Goal: Task Accomplishment & Management: Manage account settings

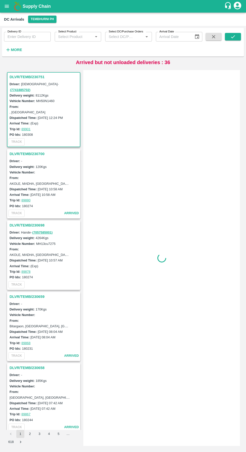
click at [17, 50] on strong "More" at bounding box center [16, 50] width 11 height 4
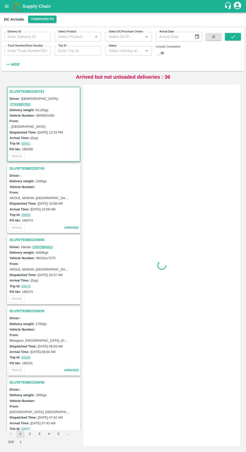
click at [75, 51] on input "Trip ID" at bounding box center [78, 51] width 47 height 10
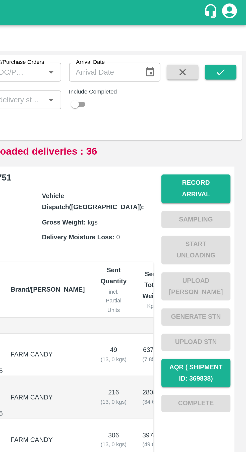
type input "89783"
click at [237, 38] on button "submit" at bounding box center [233, 37] width 16 height 8
click at [236, 38] on button "submit" at bounding box center [233, 37] width 16 height 8
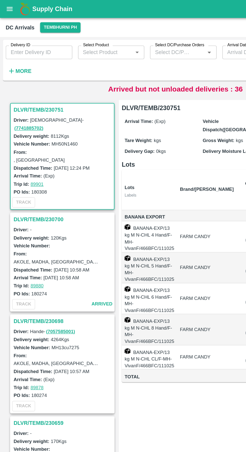
click at [16, 51] on strong "More" at bounding box center [16, 50] width 11 height 4
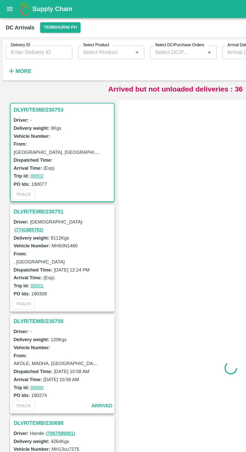
click at [21, 53] on button "More" at bounding box center [13, 49] width 19 height 9
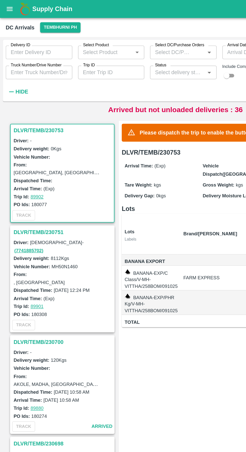
click at [79, 52] on input "Trip ID" at bounding box center [78, 51] width 47 height 10
paste input "89783"
type input "89783"
click at [136, 66] on div "Delivery ID Delivery ID Select Product Select Product   * Select DC/Purchase Or…" at bounding box center [101, 48] width 203 height 41
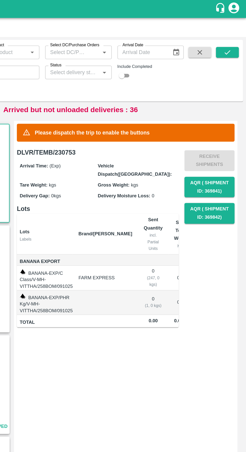
click at [233, 36] on icon "submit" at bounding box center [233, 37] width 6 height 6
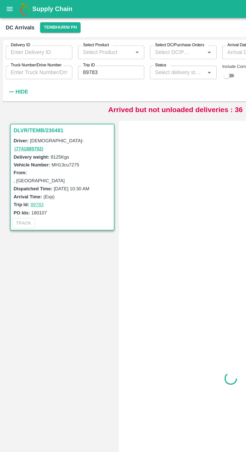
click at [32, 92] on h3 "DLVR/TEMB/230481" at bounding box center [45, 91] width 70 height 7
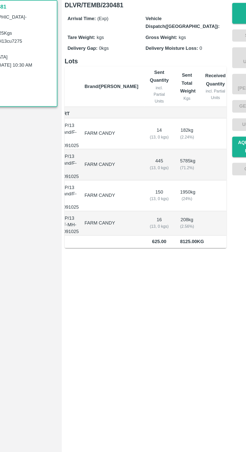
scroll to position [0, 28]
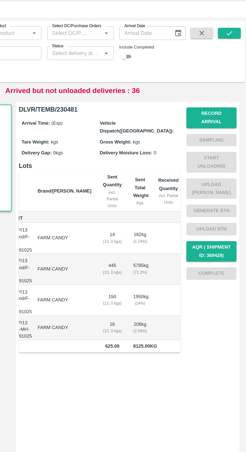
click at [226, 93] on button "Record Arrival" at bounding box center [220, 96] width 35 height 15
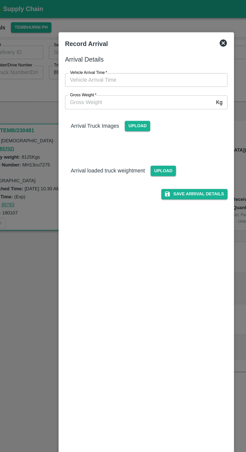
click at [142, 56] on input "Vehicle Arrival Time   *" at bounding box center [121, 56] width 111 height 10
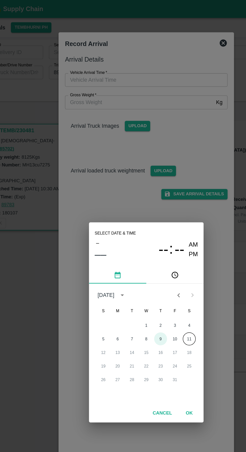
click at [133, 237] on button "9" at bounding box center [133, 237] width 9 height 9
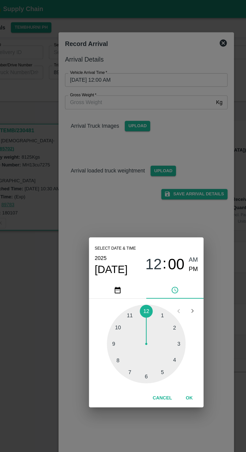
click at [103, 241] on div at bounding box center [122, 240] width 55 height 55
click at [145, 229] on div at bounding box center [122, 240] width 55 height 55
click at [159, 190] on span "PM" at bounding box center [156, 188] width 7 height 7
type input "09/10/2025 09:10 PM"
click at [172, 105] on div "Select date & time 2025 Oct 9 09 : 10 AM PM 05 10 15 20 25 30 35 40 45 50 55 00…" at bounding box center [123, 226] width 246 height 452
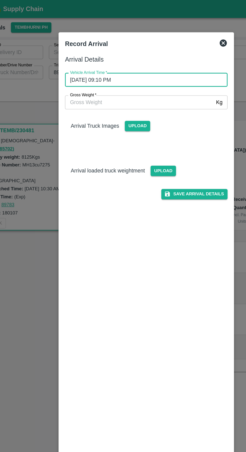
click at [165, 138] on button "Save Arrival Details" at bounding box center [157, 135] width 46 height 7
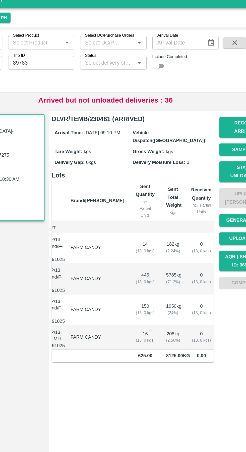
scroll to position [0, 0]
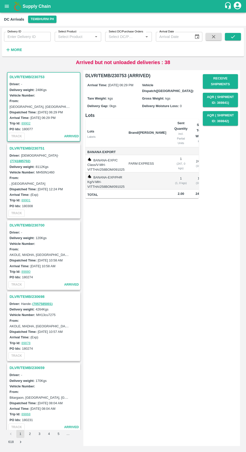
click at [12, 51] on strong "More" at bounding box center [16, 50] width 11 height 4
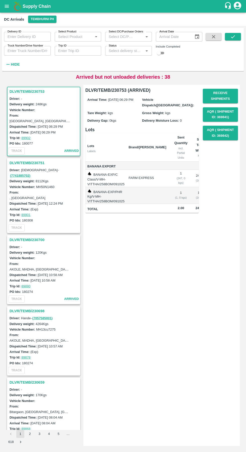
click at [82, 52] on input "Trip ID" at bounding box center [78, 51] width 47 height 10
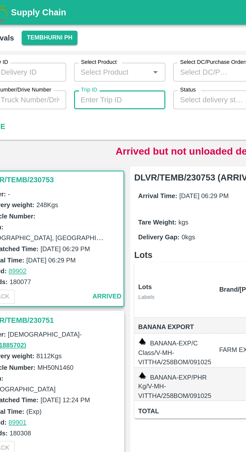
paste input "89783"
type input "89783"
click at [76, 63] on div "Delivery ID Delivery ID Select Product Select Product   * Select DC/Purchase Or…" at bounding box center [101, 48] width 203 height 41
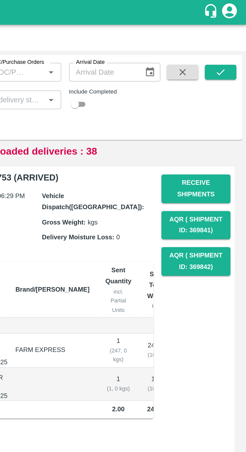
click at [236, 39] on icon "submit" at bounding box center [233, 37] width 6 height 6
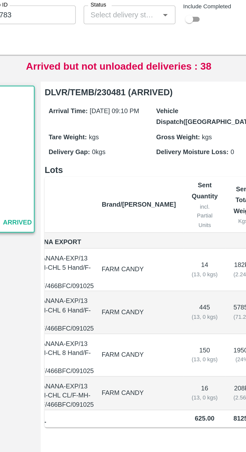
scroll to position [0, 28]
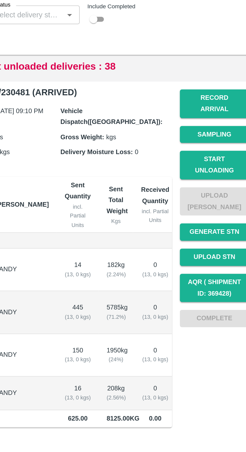
click at [225, 120] on button "Start Unloading" at bounding box center [220, 127] width 35 height 15
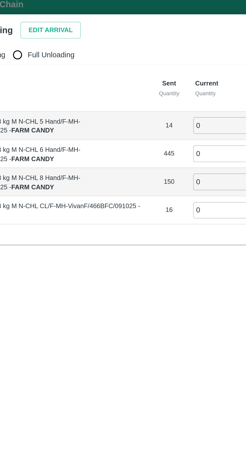
click at [67, 19] on button "Edit Arrival" at bounding box center [64, 19] width 31 height 9
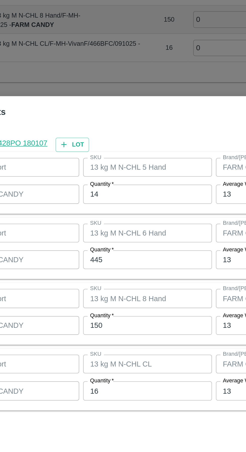
click at [115, 184] on input "14" at bounding box center [114, 185] width 66 height 10
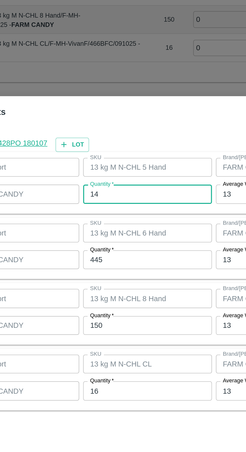
click at [112, 186] on input "14" at bounding box center [114, 185] width 66 height 10
type input "1"
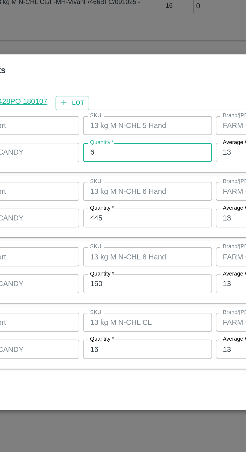
type input "6"
click at [112, 218] on input "445" at bounding box center [114, 219] width 66 height 10
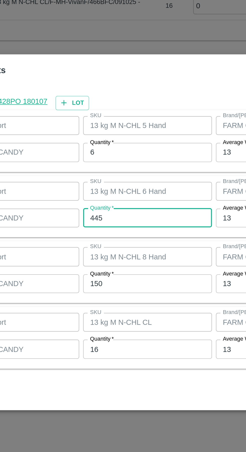
click at [106, 219] on input "445" at bounding box center [114, 219] width 66 height 10
type input "439"
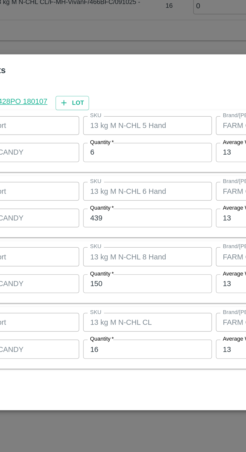
click at [111, 250] on input "150" at bounding box center [114, 252] width 66 height 10
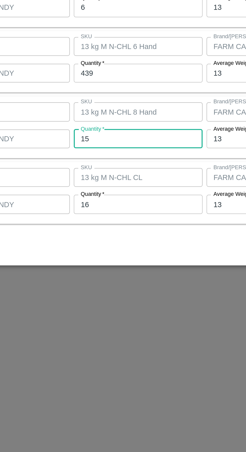
type input "1"
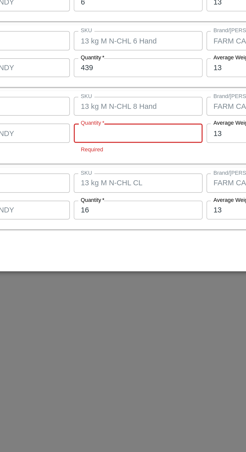
click at [119, 250] on input "Quantity   *" at bounding box center [114, 249] width 66 height 10
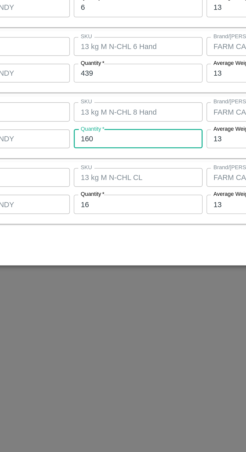
type input "160"
click at [112, 286] on input "16" at bounding box center [114, 285] width 66 height 10
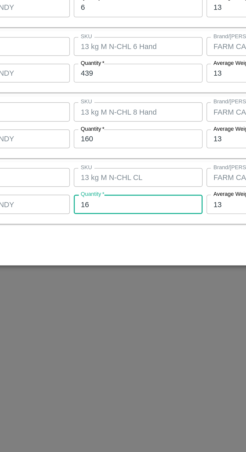
click at [115, 286] on input "16" at bounding box center [114, 285] width 66 height 10
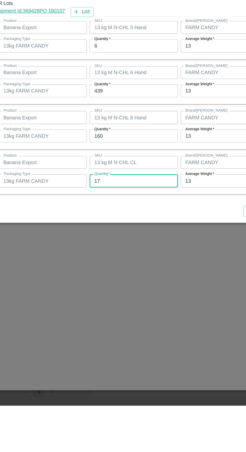
type input "17"
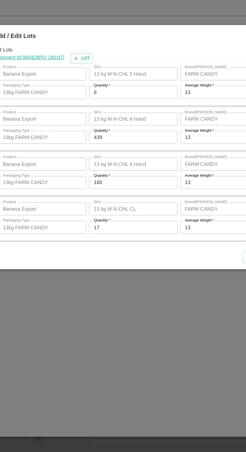
scroll to position [0, 0]
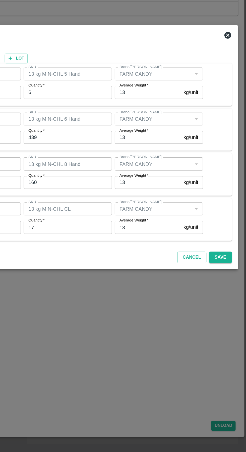
click at [227, 308] on button "Save" at bounding box center [227, 307] width 17 height 9
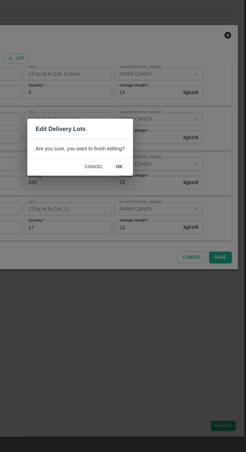
click at [156, 243] on button "ok" at bounding box center [152, 240] width 16 height 9
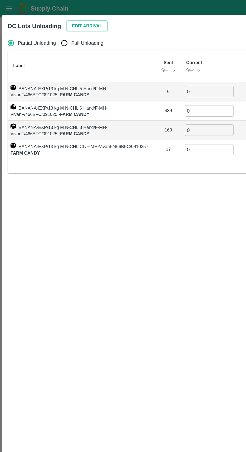
click at [50, 34] on input "Full Unloading" at bounding box center [48, 32] width 10 height 10
radio input "true"
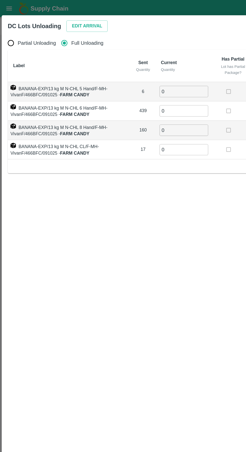
click at [135, 68] on input "0" at bounding box center [136, 68] width 36 height 8
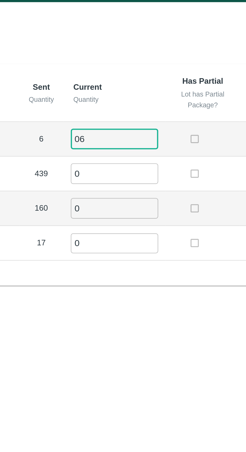
type input "06"
click at [135, 83] on input "0" at bounding box center [136, 82] width 36 height 8
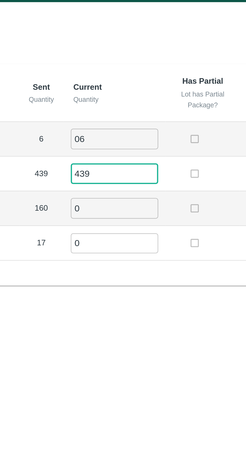
type input "439"
click at [134, 98] on input "0" at bounding box center [136, 96] width 36 height 8
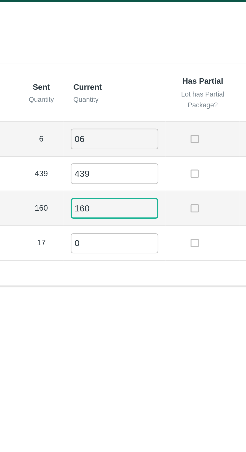
type input "160"
click at [164, 90] on td at bounding box center [173, 96] width 31 height 14
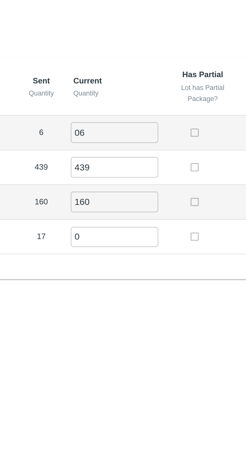
click at [138, 112] on input "0" at bounding box center [136, 111] width 36 height 8
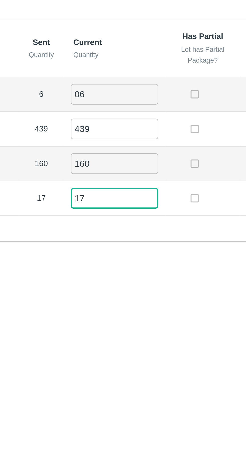
type input "17"
click at [162, 118] on td at bounding box center [173, 111] width 31 height 14
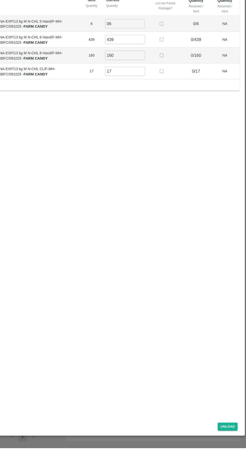
click at [227, 436] on button "Unload" at bounding box center [229, 432] width 18 height 7
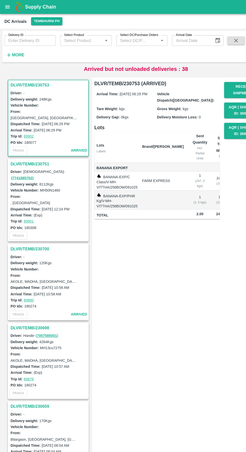
click at [19, 52] on strong "More" at bounding box center [16, 50] width 11 height 4
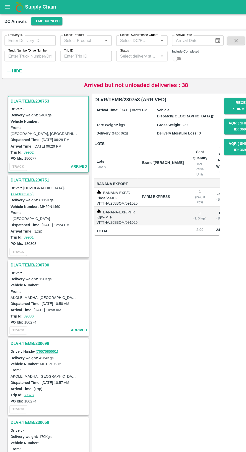
click at [81, 51] on input "Trip ID" at bounding box center [78, 51] width 46 height 10
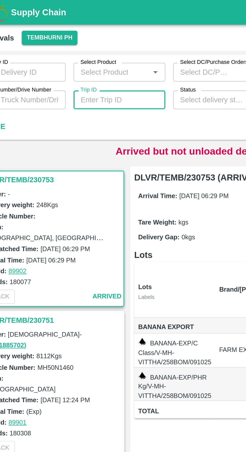
type input "89783"
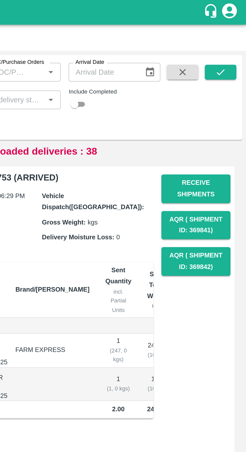
click at [237, 40] on button "submit" at bounding box center [233, 37] width 16 height 8
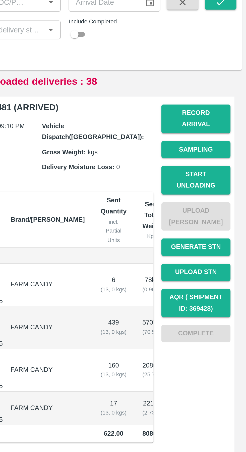
click at [225, 121] on button "Start Unloading" at bounding box center [220, 127] width 35 height 15
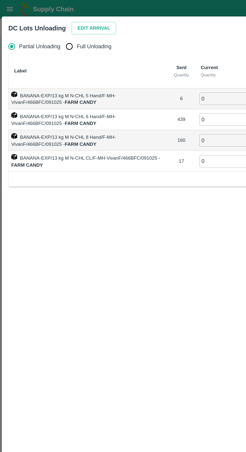
click at [52, 34] on input "Full Unloading" at bounding box center [48, 32] width 10 height 10
radio input "true"
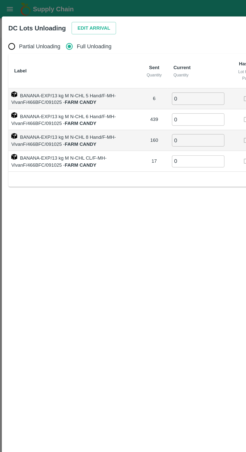
click at [141, 70] on input "0" at bounding box center [136, 68] width 36 height 8
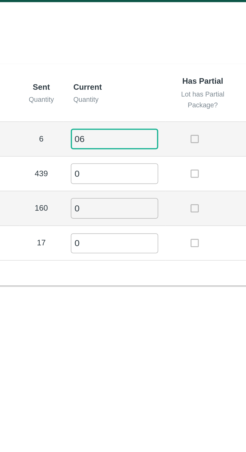
type input "06"
click at [133, 83] on input "0" at bounding box center [136, 82] width 36 height 8
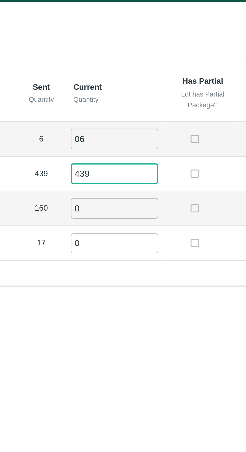
type input "439"
click at [130, 95] on input "0" at bounding box center [136, 96] width 36 height 8
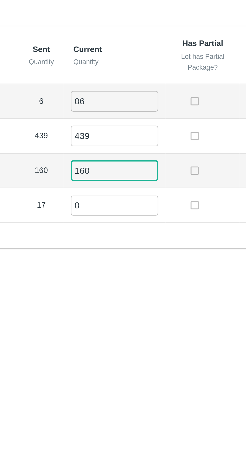
type input "160"
click at [138, 110] on input "0" at bounding box center [136, 111] width 36 height 8
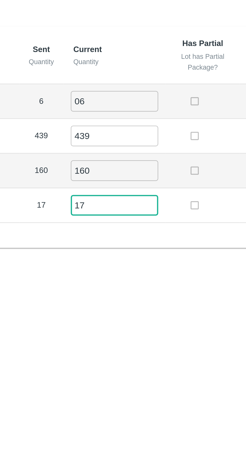
type input "17"
click at [163, 104] on td at bounding box center [173, 96] width 31 height 14
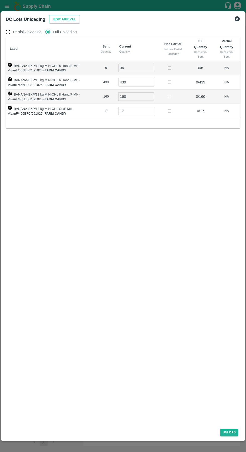
click at [224, 436] on button "Unload" at bounding box center [229, 432] width 18 height 7
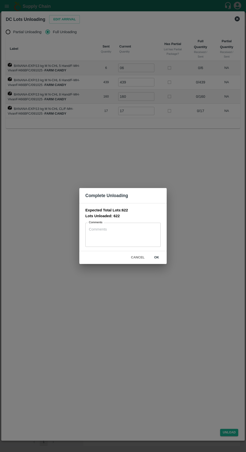
click at [163, 262] on button "ok" at bounding box center [157, 257] width 16 height 9
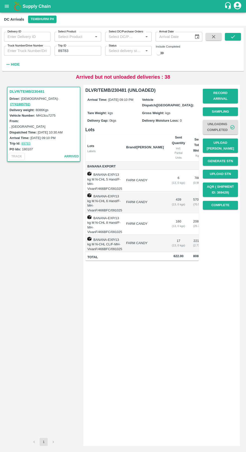
scroll to position [0, 28]
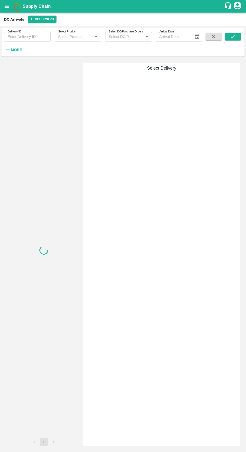
click at [16, 50] on strong "More" at bounding box center [16, 50] width 11 height 4
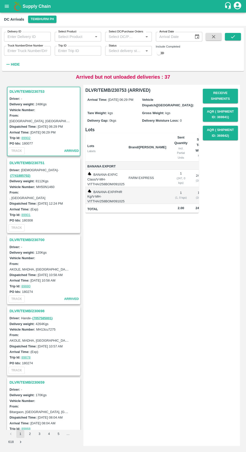
click at [80, 52] on input "Trip ID" at bounding box center [78, 51] width 47 height 10
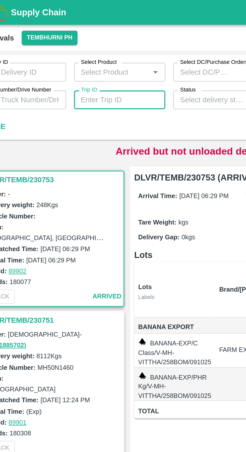
type input "89783"
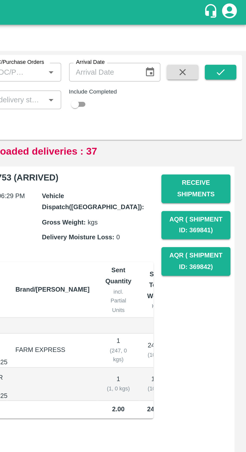
click at [238, 37] on button "submit" at bounding box center [233, 37] width 16 height 8
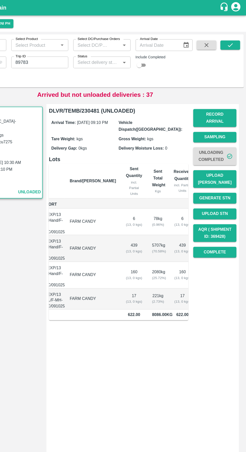
scroll to position [0, 28]
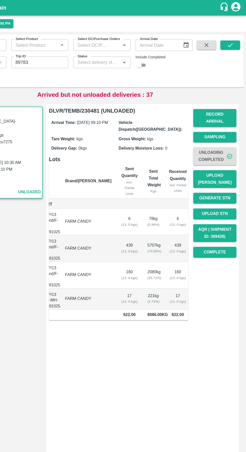
click at [216, 124] on button "Unloading Completed" at bounding box center [220, 127] width 35 height 15
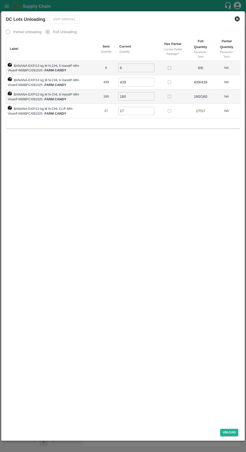
click at [231, 434] on button "Unload" at bounding box center [229, 432] width 18 height 7
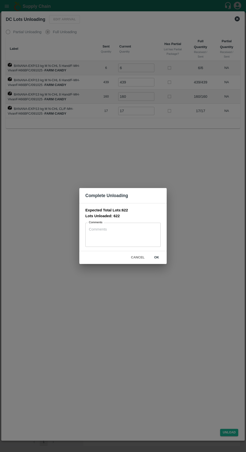
click at [114, 231] on textarea "Comments" at bounding box center [123, 235] width 68 height 16
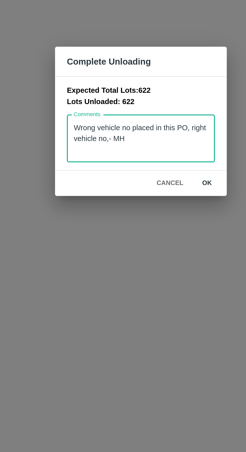
click at [136, 236] on textarea "Wrong vehicle no placed in this PO, right vehicle no,- MH" at bounding box center [123, 235] width 68 height 16
click at [134, 236] on textarea "Wrong vehicle no placed in this PO, right vehicle no,- MH 50 N" at bounding box center [123, 235] width 68 height 16
type textarea "Wrong vehicle no placed in this PO, right vehicle no,- MH 50 N 1460"
click at [160, 258] on button "ok" at bounding box center [157, 257] width 16 height 9
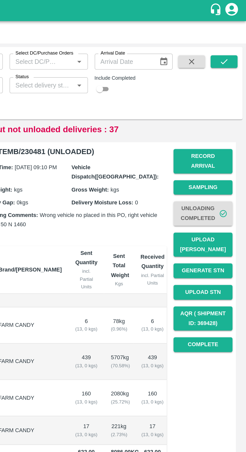
scroll to position [0, 0]
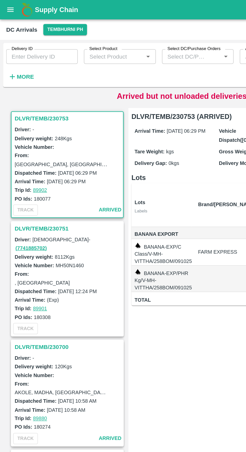
click at [19, 54] on button "More" at bounding box center [13, 49] width 19 height 9
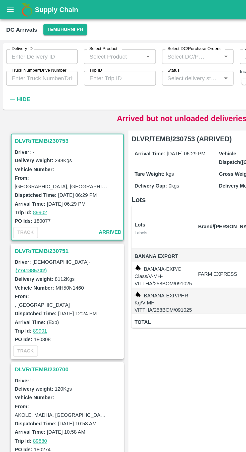
click at [73, 55] on input "Trip ID" at bounding box center [78, 51] width 46 height 10
click at [28, 52] on input "Truck Number/Drive Number" at bounding box center [27, 51] width 46 height 10
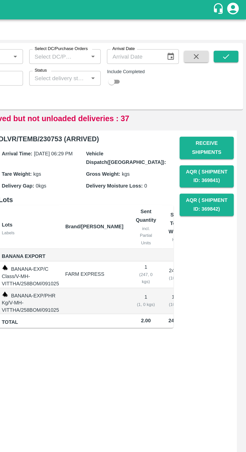
type input "3636"
click at [235, 40] on button "submit" at bounding box center [233, 37] width 16 height 8
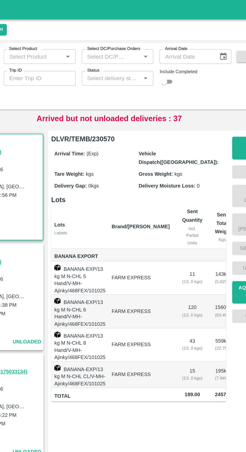
scroll to position [0, 26]
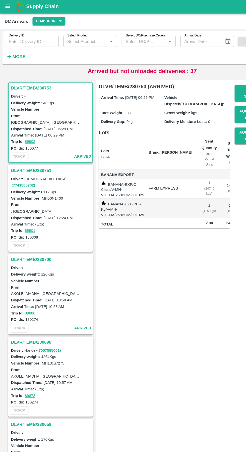
click at [15, 52] on h6 "More" at bounding box center [16, 49] width 11 height 7
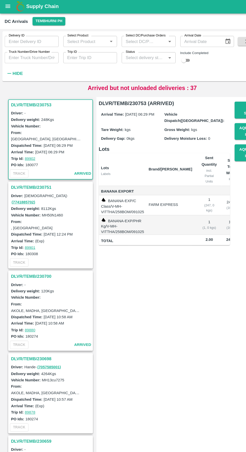
click at [31, 51] on input "Truck Number/Drive Number" at bounding box center [27, 51] width 47 height 10
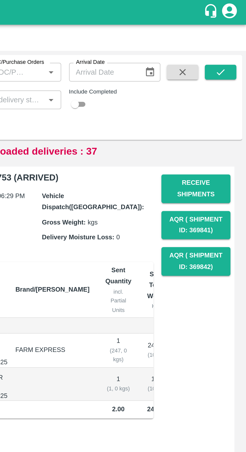
type input "3636"
click at [237, 37] on button "submit" at bounding box center [233, 37] width 16 height 8
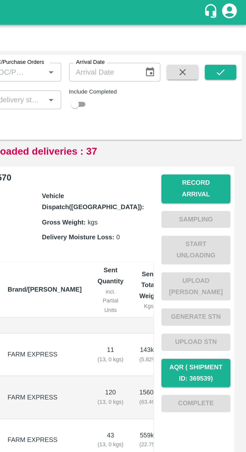
click at [229, 93] on button "Record Arrival" at bounding box center [220, 96] width 35 height 15
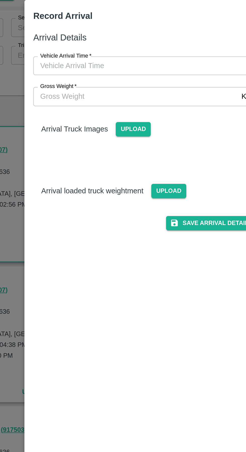
click at [93, 57] on input "Vehicle Arrival Time   *" at bounding box center [121, 56] width 111 height 10
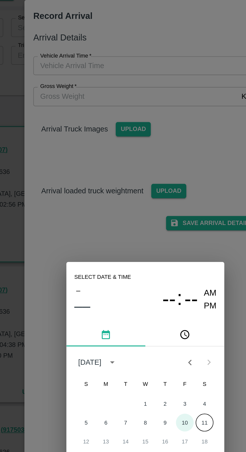
click at [143, 237] on button "10" at bounding box center [143, 237] width 9 height 9
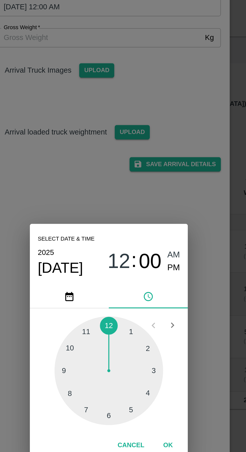
click at [143, 269] on div at bounding box center [122, 240] width 55 height 55
click at [143, 247] on div at bounding box center [122, 240] width 55 height 55
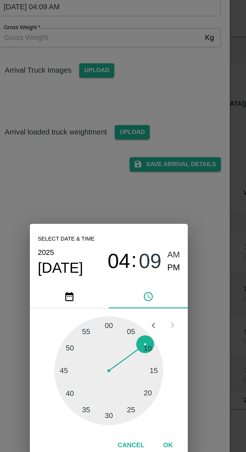
click at [159, 192] on span "PM" at bounding box center [156, 188] width 7 height 7
type input "10/10/2025 04:09 PM"
click at [157, 192] on span "PM" at bounding box center [156, 188] width 7 height 7
click at [178, 183] on div "Select date & time 2025 Oct 10 04 : 09 AM PM 05 10 15 20 25 30 35 40 45 50 55 0…" at bounding box center [123, 226] width 246 height 452
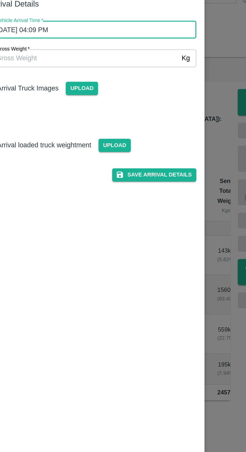
click at [156, 138] on button "Save Arrival Details" at bounding box center [157, 135] width 46 height 7
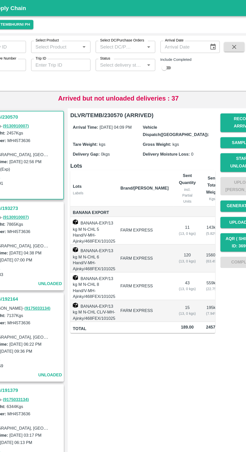
scroll to position [0, 26]
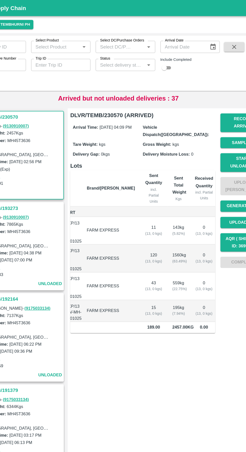
click at [214, 122] on button "Start Unloading" at bounding box center [220, 127] width 35 height 15
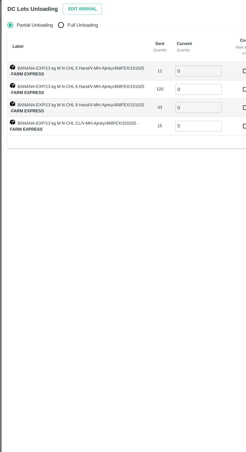
click at [57, 21] on button "Edit Arrival" at bounding box center [64, 19] width 31 height 9
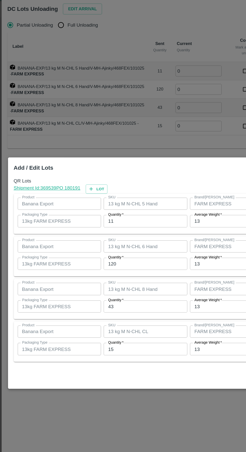
click at [124, 190] on input "11" at bounding box center [114, 185] width 66 height 10
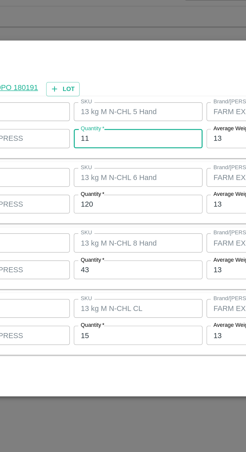
click at [121, 186] on input "11" at bounding box center [114, 185] width 66 height 10
type input "1"
type input "7"
click at [113, 220] on input "120" at bounding box center [114, 219] width 66 height 10
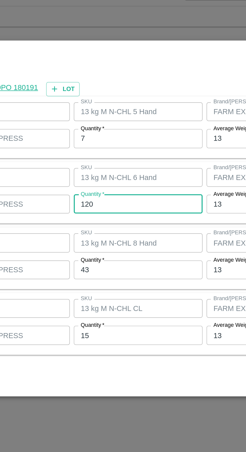
click at [118, 220] on input "120" at bounding box center [114, 219] width 66 height 10
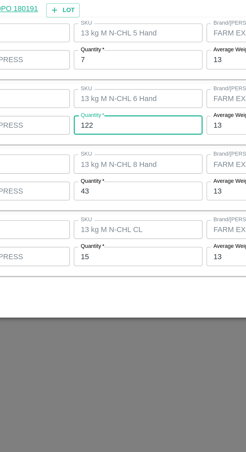
type input "122"
click at [116, 254] on input "43" at bounding box center [114, 252] width 66 height 10
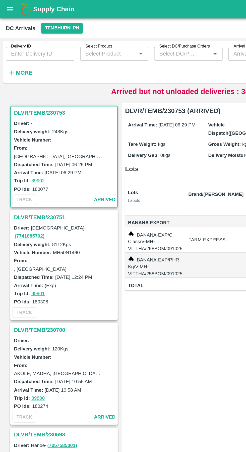
click at [18, 51] on strong "More" at bounding box center [16, 50] width 11 height 4
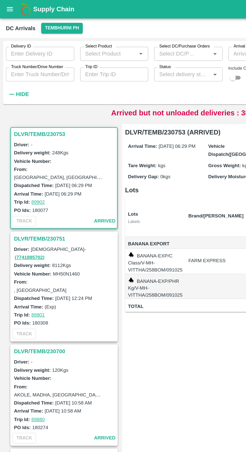
click at [71, 52] on input "Trip ID" at bounding box center [78, 51] width 47 height 10
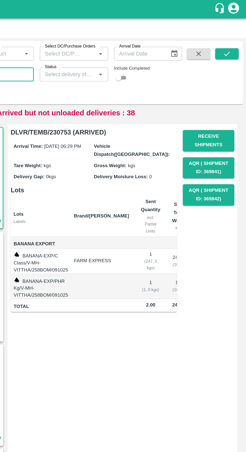
type input "3636"
click at [237, 39] on button "submit" at bounding box center [233, 37] width 16 height 8
click at [237, 38] on button "submit" at bounding box center [233, 37] width 16 height 8
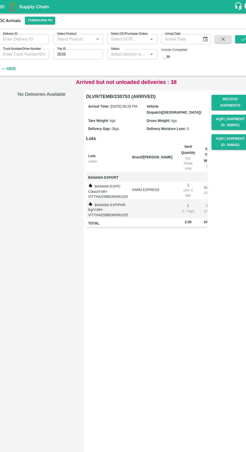
scroll to position [0, 30]
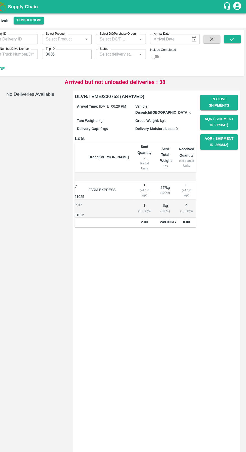
click at [233, 37] on icon "submit" at bounding box center [233, 36] width 4 height 3
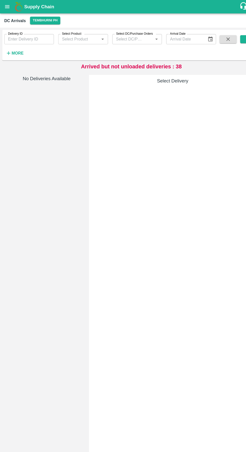
click at [16, 50] on strong "More" at bounding box center [16, 50] width 11 height 4
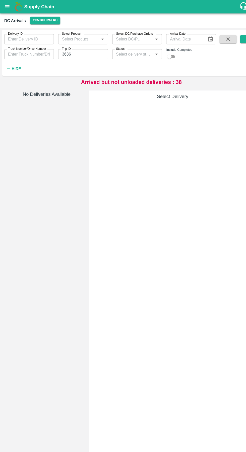
click at [72, 51] on input "3636" at bounding box center [78, 51] width 46 height 10
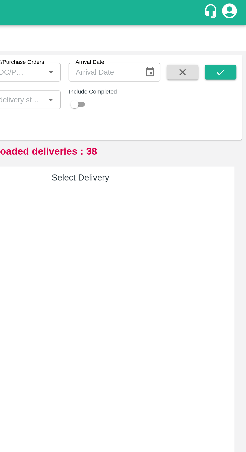
click at [235, 38] on icon "submit" at bounding box center [233, 37] width 6 height 6
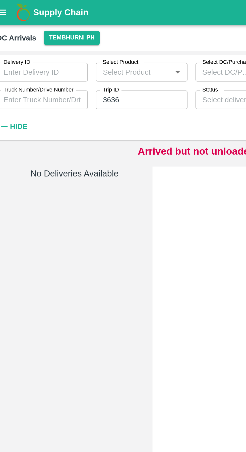
click at [81, 51] on input "3636" at bounding box center [78, 51] width 46 height 10
click at [23, 53] on input "Truck Number/Drive Number" at bounding box center [27, 51] width 46 height 10
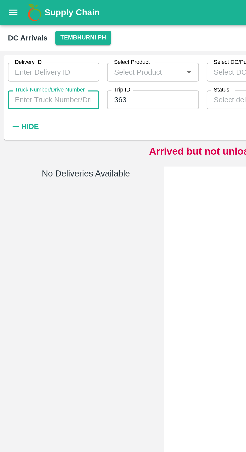
click at [77, 52] on input "363" at bounding box center [78, 51] width 46 height 10
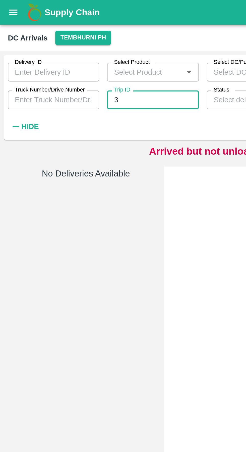
type input "3"
click at [22, 51] on input "Truck Number/Drive Number" at bounding box center [27, 51] width 46 height 10
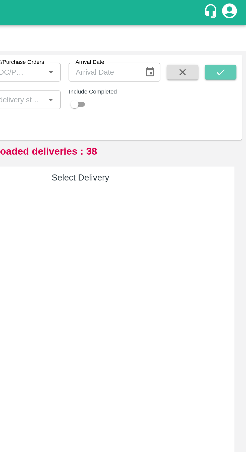
type input "3636"
click at [236, 36] on button "submit" at bounding box center [233, 37] width 16 height 8
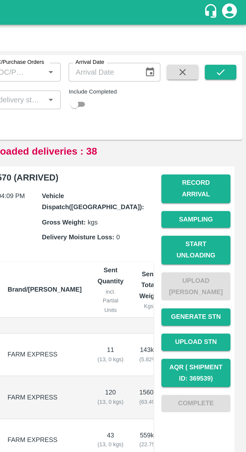
click at [227, 120] on button "Start Unloading" at bounding box center [220, 127] width 35 height 15
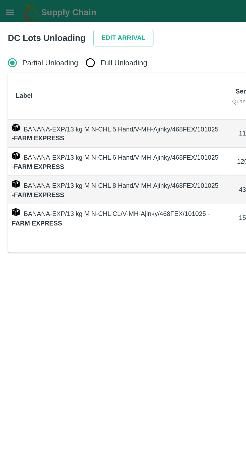
click at [60, 19] on button "Edit Arrival" at bounding box center [64, 19] width 31 height 9
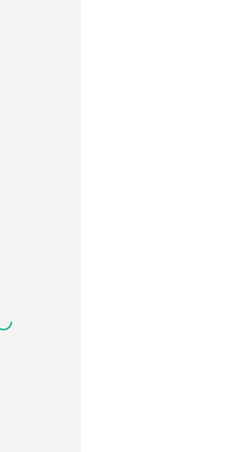
click at [142, 192] on div "Select Delivery" at bounding box center [161, 254] width 157 height 383
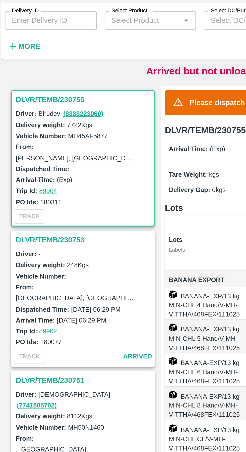
click at [16, 51] on strong "More" at bounding box center [16, 50] width 11 height 4
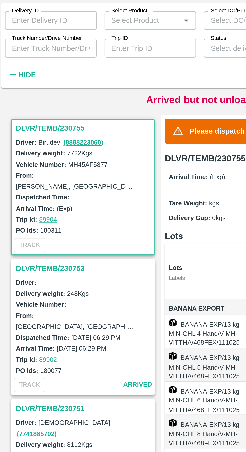
click at [25, 54] on input "Truck Number/Drive Number" at bounding box center [27, 51] width 47 height 10
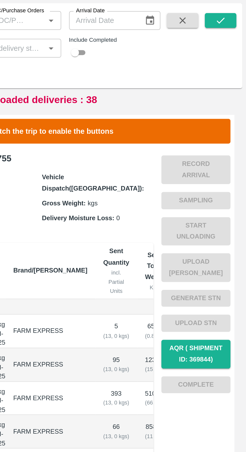
type input "3636"
click at [235, 36] on icon "submit" at bounding box center [233, 37] width 6 height 6
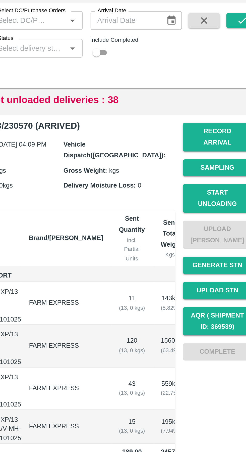
click at [224, 120] on button "Start Unloading" at bounding box center [220, 127] width 35 height 15
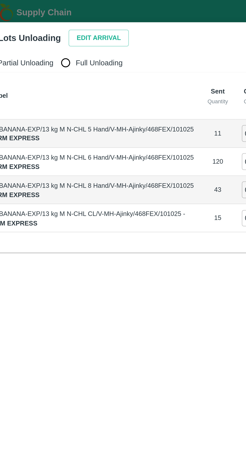
click at [61, 20] on button "Edit Arrival" at bounding box center [64, 19] width 31 height 9
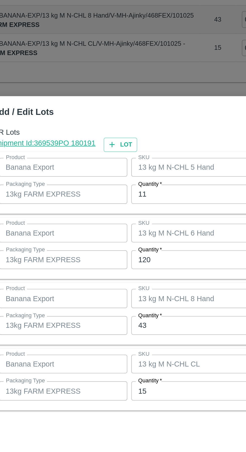
click at [107, 185] on input "11" at bounding box center [114, 185] width 66 height 10
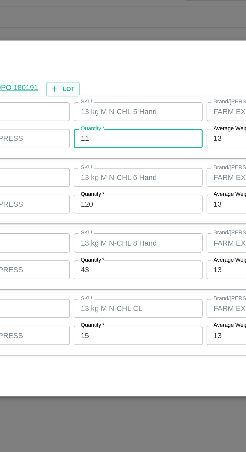
type input "1"
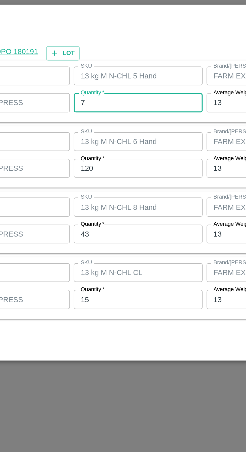
type input "7"
click at [125, 218] on input "120" at bounding box center [114, 219] width 66 height 10
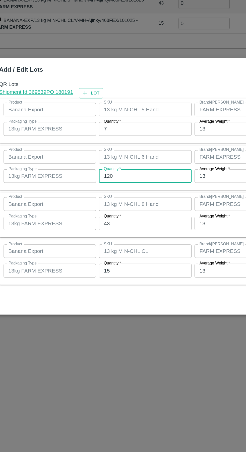
click at [125, 218] on input "120" at bounding box center [114, 219] width 66 height 10
type input "122"
click at [116, 250] on input "43" at bounding box center [114, 252] width 66 height 10
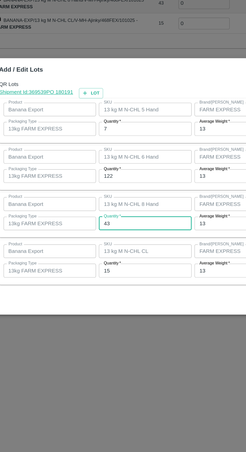
click at [119, 252] on input "43" at bounding box center [114, 252] width 66 height 10
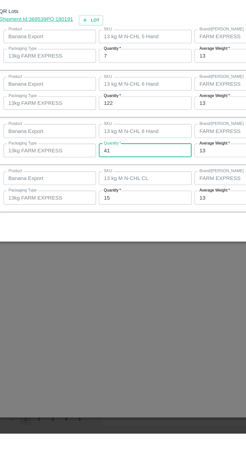
type input "41"
click at [114, 284] on input "15" at bounding box center [114, 285] width 66 height 10
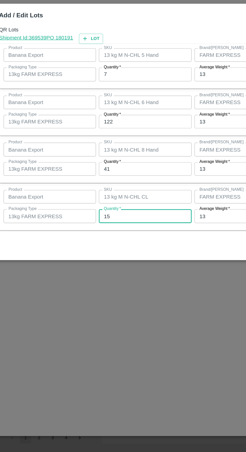
click at [115, 283] on input "15" at bounding box center [114, 285] width 66 height 10
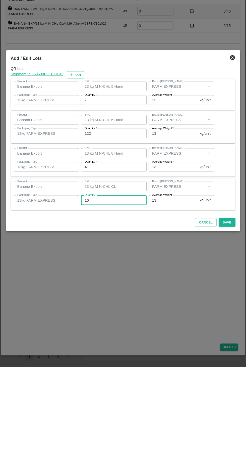
type input "16"
click at [231, 308] on button "Save" at bounding box center [227, 307] width 17 height 9
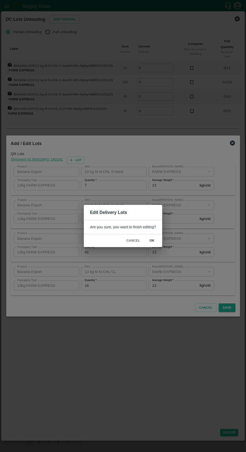
click at [152, 241] on button "ok" at bounding box center [152, 240] width 16 height 9
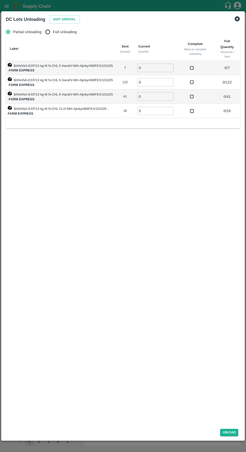
click at [48, 34] on input "Full Unloading" at bounding box center [48, 32] width 10 height 10
radio input "true"
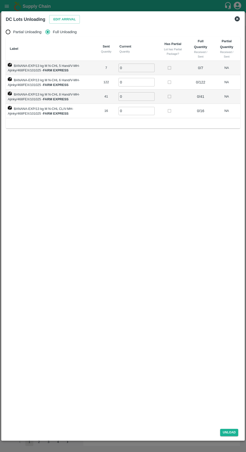
click at [140, 68] on input "0" at bounding box center [137, 68] width 36 height 8
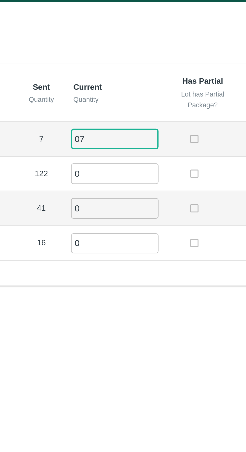
type input "07"
click at [132, 80] on input "0" at bounding box center [137, 82] width 36 height 8
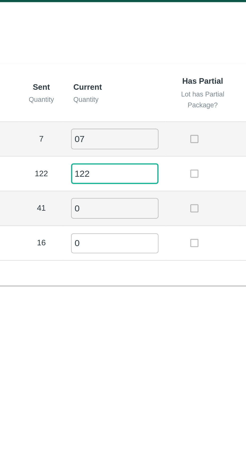
type input "122"
click at [138, 95] on input "0" at bounding box center [137, 96] width 36 height 8
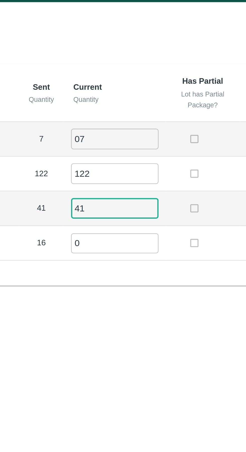
type input "41"
click at [164, 97] on td at bounding box center [173, 96] width 31 height 14
click at [140, 113] on input "0" at bounding box center [137, 111] width 36 height 8
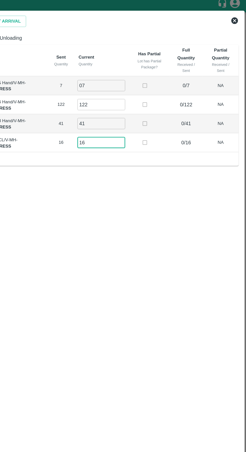
type input "16"
click at [128, 152] on div "Partial Unloading Full Unloading Label Sent Quantity Current Quantity Has Parti…" at bounding box center [123, 225] width 239 height 400
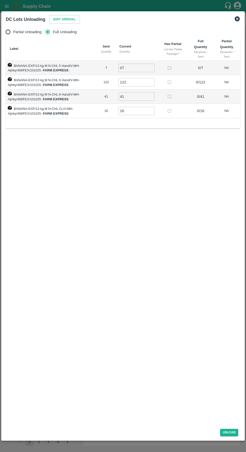
click at [230, 433] on button "Unload" at bounding box center [229, 432] width 18 height 7
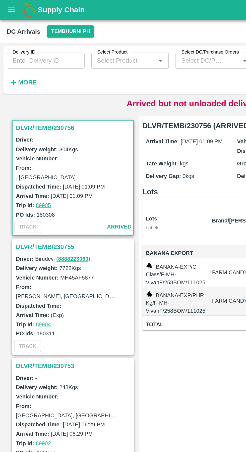
click at [16, 49] on strong "More" at bounding box center [16, 50] width 11 height 4
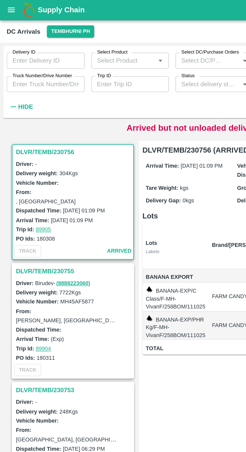
click at [28, 51] on input "Truck Number/Drive Number" at bounding box center [27, 51] width 47 height 10
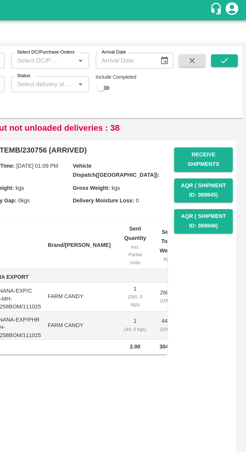
type input "3636"
click at [233, 37] on icon "submit" at bounding box center [233, 36] width 4 height 3
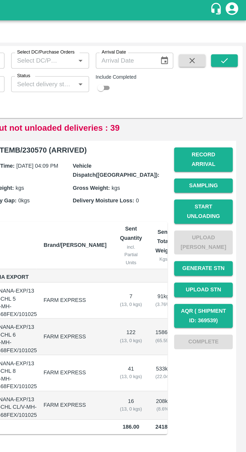
click at [225, 120] on button "Start Unloading" at bounding box center [220, 127] width 35 height 15
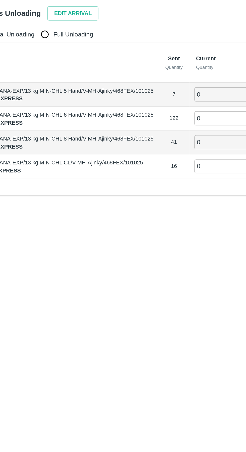
click at [52, 36] on input "Full Unloading" at bounding box center [48, 32] width 10 height 10
radio input "true"
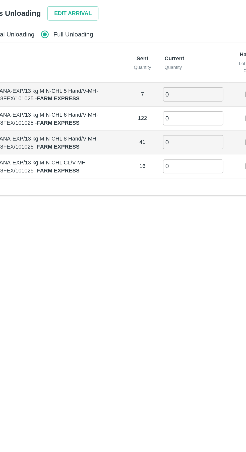
click at [140, 67] on input "0" at bounding box center [137, 68] width 36 height 8
type input "07"
click at [136, 81] on input "0" at bounding box center [137, 82] width 36 height 8
type input "122"
click at [130, 97] on input "0" at bounding box center [137, 96] width 36 height 8
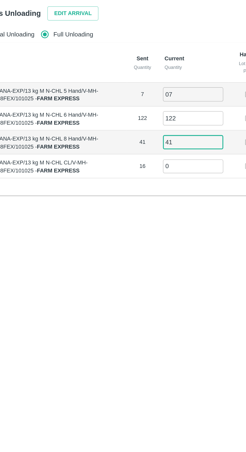
type input "41"
click at [134, 112] on input "0" at bounding box center [137, 111] width 36 height 8
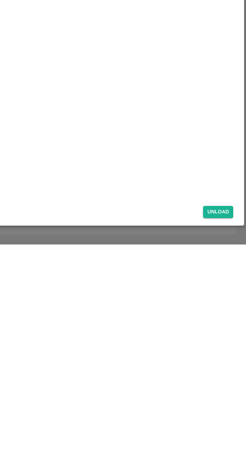
type input "16"
click at [232, 433] on button "Unload" at bounding box center [229, 432] width 18 height 7
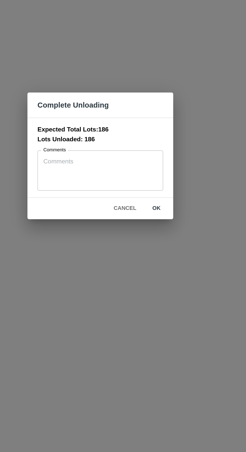
click at [157, 257] on button "ok" at bounding box center [157, 257] width 16 height 9
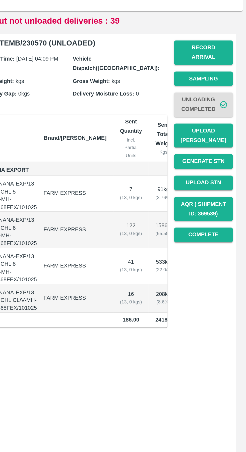
click at [200, 261] on div "Record Arrival Sampling Unloading Completed Upload Tare Weight Generate STN Upl…" at bounding box center [218, 172] width 39 height 178
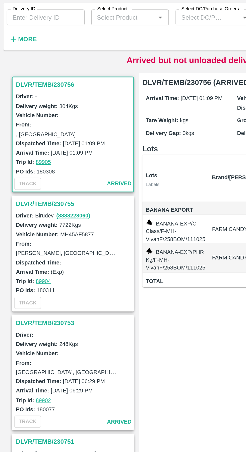
click at [22, 38] on input "Delivery ID" at bounding box center [27, 37] width 47 height 10
click at [16, 54] on button "More" at bounding box center [13, 49] width 19 height 9
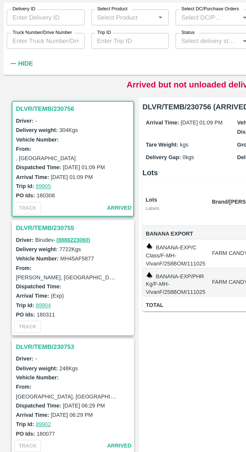
click at [25, 51] on input "Truck Number/Drive Number" at bounding box center [27, 51] width 47 height 10
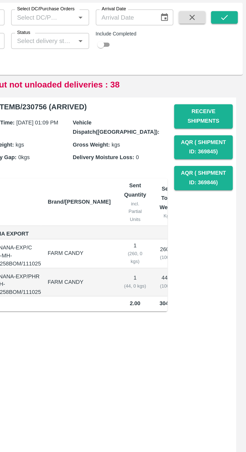
type input "3491"
click at [235, 38] on icon "submit" at bounding box center [233, 37] width 6 height 6
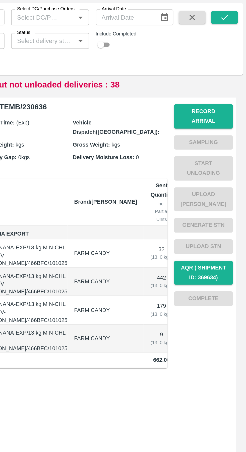
click at [229, 93] on button "Record Arrival" at bounding box center [220, 96] width 35 height 15
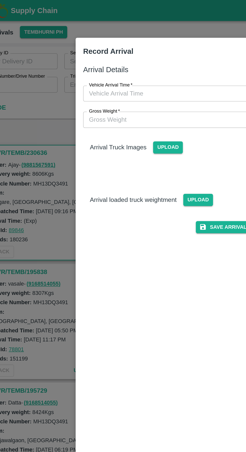
click at [86, 55] on input "Vehicle Arrival Time   *" at bounding box center [121, 56] width 111 height 10
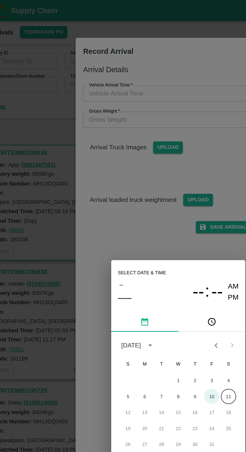
click at [143, 237] on button "10" at bounding box center [143, 237] width 9 height 9
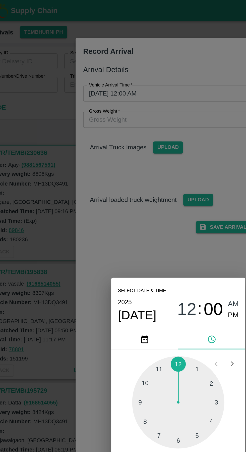
click at [124, 263] on div at bounding box center [122, 240] width 55 height 55
click at [143, 253] on div at bounding box center [122, 240] width 55 height 55
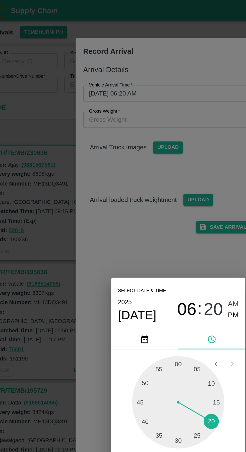
click at [154, 190] on span "PM" at bounding box center [156, 188] width 7 height 7
type input "10/10/2025 06:20 PM"
click at [126, 149] on div "Select date & time 2025 Oct 10 06 : 20 AM PM 05 10 15 20 25 30 35 40 45 50 55 0…" at bounding box center [123, 226] width 246 height 452
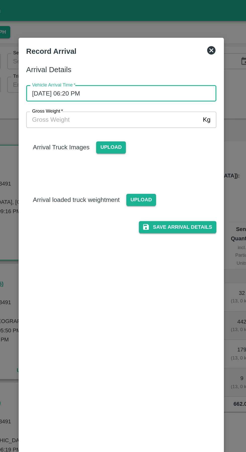
click at [171, 136] on button "Save Arrival Details" at bounding box center [157, 135] width 46 height 7
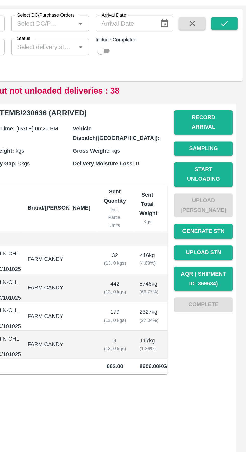
click at [227, 120] on button "Start Unloading" at bounding box center [220, 127] width 35 height 15
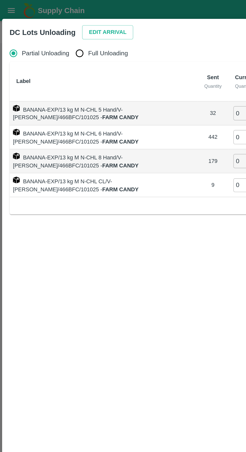
click at [57, 18] on button "Edit Arrival" at bounding box center [64, 19] width 31 height 9
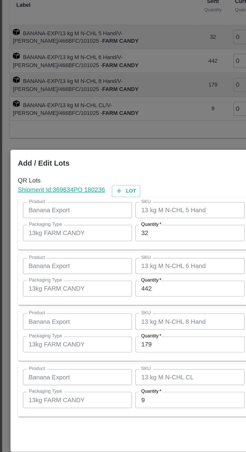
click at [78, 159] on button "Lot" at bounding box center [75, 160] width 17 height 7
type input "13 kg M N-CHL 5 Hand"
type input "32"
type input "13 kg M N-CHL 6 Hand"
type input "442"
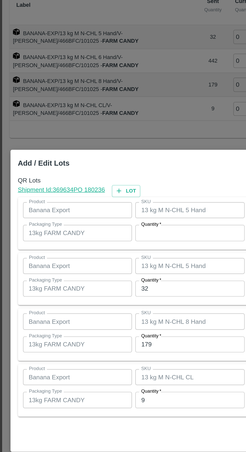
type input "13 kg M N-CHL 8 Hand"
type input "179"
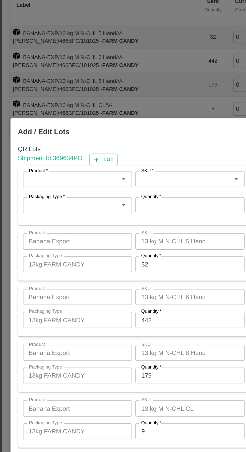
click at [32, 154] on input "Product   *" at bounding box center [42, 153] width 54 height 7
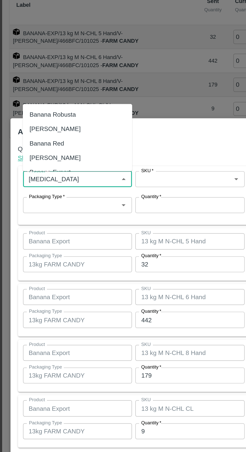
type input "banana"
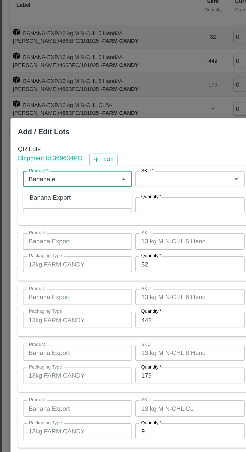
click at [32, 167] on div "Banana Export" at bounding box center [30, 164] width 25 height 6
type input "Banana Export"
click at [106, 154] on input "SKU   *" at bounding box center [110, 153] width 54 height 7
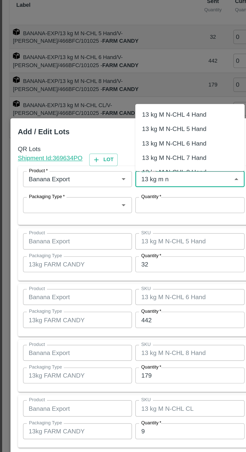
click at [109, 114] on div "13 kg M N-CHL 4 Hand" at bounding box center [104, 115] width 39 height 6
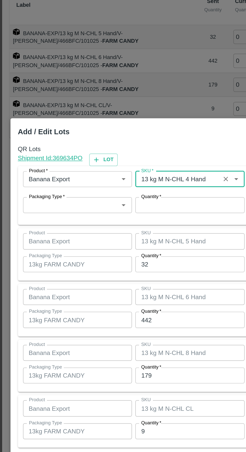
type input "13 kg M N-CHL 4 Hand"
click at [38, 168] on input "Packaging Type   *" at bounding box center [42, 168] width 54 height 7
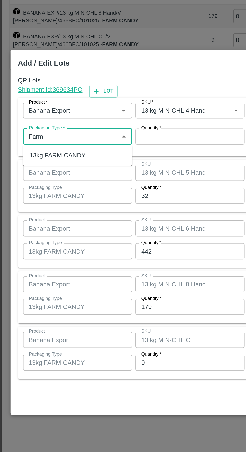
click at [36, 181] on div "13kg FARM CANDY" at bounding box center [35, 180] width 34 height 6
type input "13kg FARM CANDY"
click at [113, 169] on input "Quantity   *" at bounding box center [114, 169] width 66 height 10
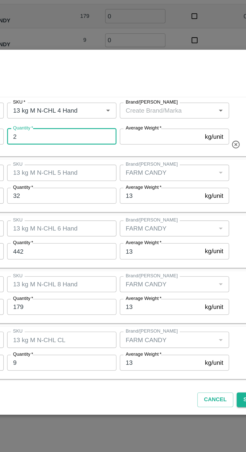
type input "2"
click at [171, 154] on input "Brand/[PERSON_NAME]" at bounding box center [177, 153] width 54 height 7
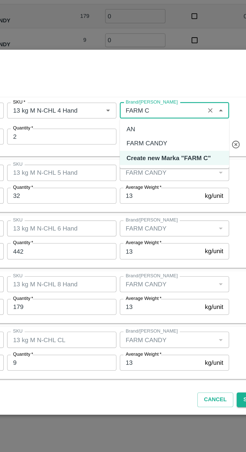
click at [166, 171] on div "FARM CANDY" at bounding box center [165, 173] width 24 height 6
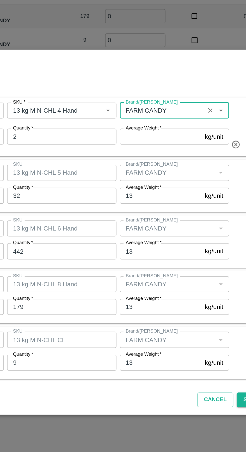
type input "FARM CANDY"
click at [172, 168] on input "Average Weight   *" at bounding box center [173, 169] width 49 height 10
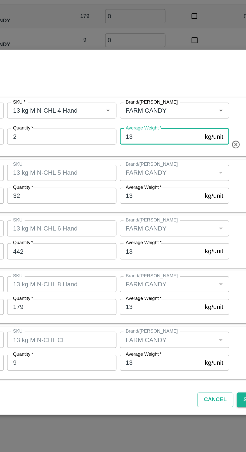
type input "13"
click at [99, 170] on input "2" at bounding box center [114, 169] width 66 height 10
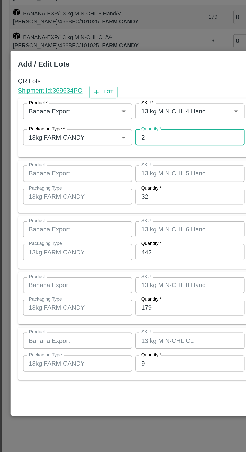
click at [104, 169] on input "2" at bounding box center [114, 169] width 66 height 10
type input "12"
click at [107, 206] on input "32" at bounding box center [114, 204] width 66 height 10
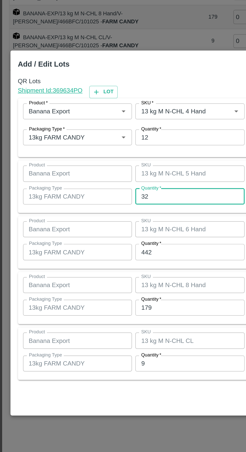
click at [109, 206] on input "32" at bounding box center [114, 204] width 66 height 10
type input "3"
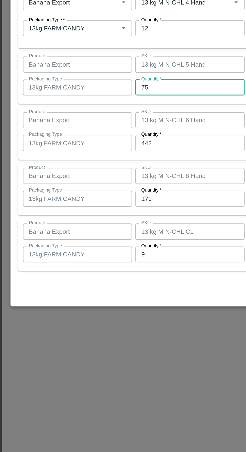
type input "75"
click at [108, 238] on input "442" at bounding box center [114, 237] width 66 height 10
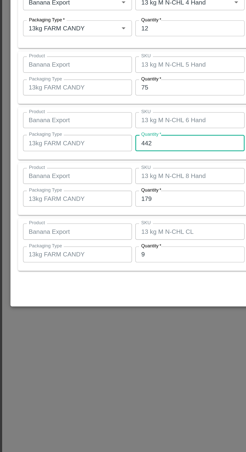
click at [114, 238] on input "442" at bounding box center [114, 237] width 66 height 10
type input "441"
click at [110, 272] on input "179" at bounding box center [114, 271] width 66 height 10
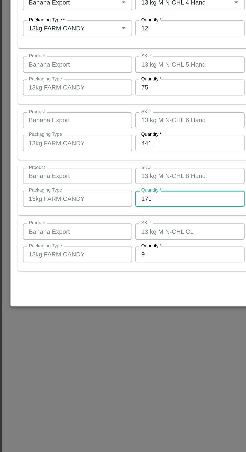
click at [116, 269] on input "179" at bounding box center [114, 271] width 66 height 10
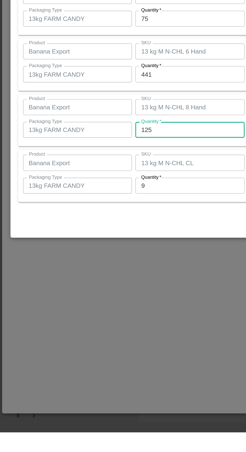
type input "125"
click at [115, 305] on input "9" at bounding box center [114, 304] width 66 height 10
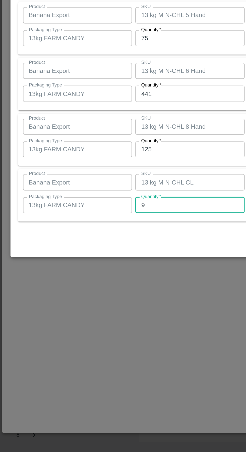
click at [110, 305] on input "9" at bounding box center [114, 304] width 66 height 10
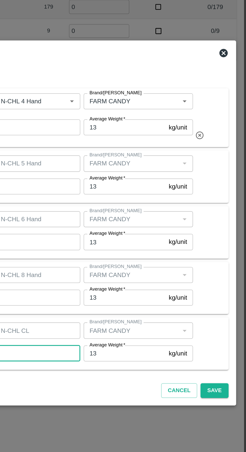
type input "7"
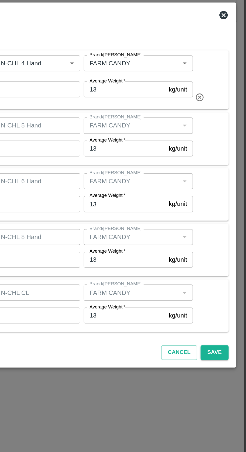
click at [229, 331] on button "Save" at bounding box center [227, 326] width 17 height 9
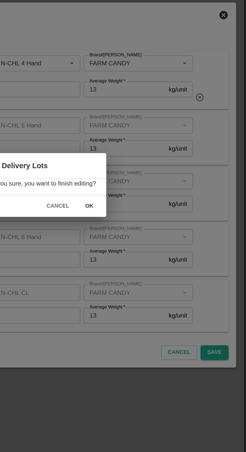
click at [157, 243] on button "ok" at bounding box center [152, 238] width 16 height 9
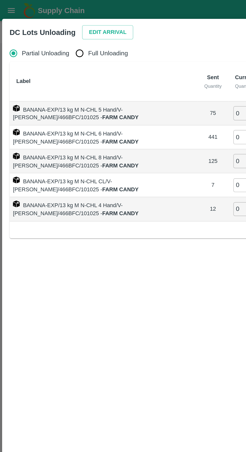
click at [45, 35] on input "Full Unloading" at bounding box center [48, 32] width 10 height 10
radio input "true"
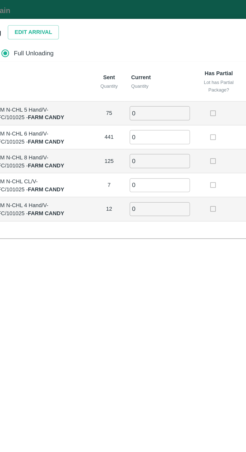
click at [134, 68] on input "0" at bounding box center [140, 68] width 36 height 8
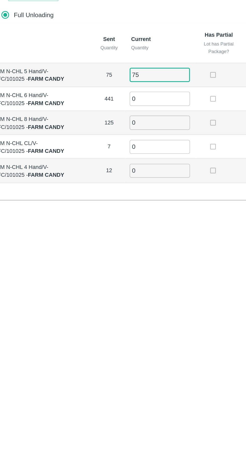
type input "75"
click at [132, 83] on input "0" at bounding box center [140, 82] width 36 height 8
type input "441"
click at [133, 98] on input "0" at bounding box center [140, 96] width 36 height 8
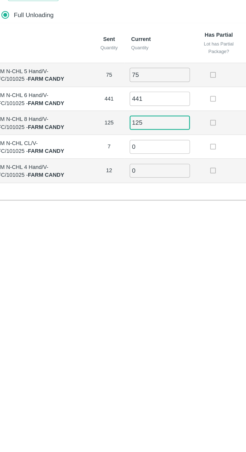
type input "125"
click at [134, 111] on input "0" at bounding box center [140, 111] width 36 height 8
type input "07"
click at [131, 126] on input "0" at bounding box center [140, 125] width 36 height 8
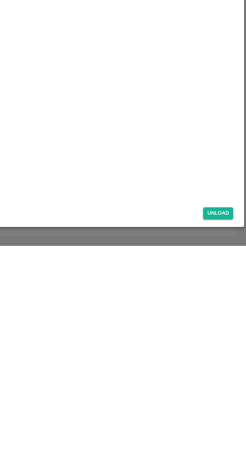
type input "012"
click at [230, 432] on button "Unload" at bounding box center [229, 432] width 18 height 7
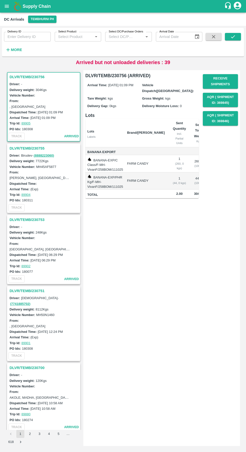
click at [16, 50] on strong "More" at bounding box center [16, 50] width 11 height 4
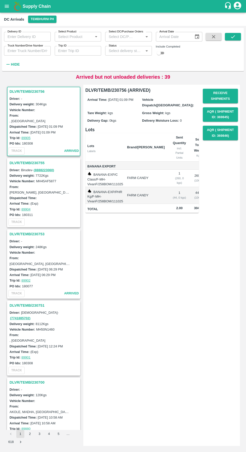
click at [26, 51] on input "Truck Number/Drive Number" at bounding box center [27, 51] width 47 height 10
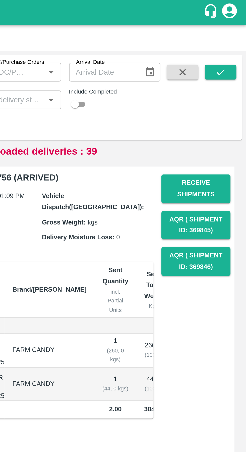
type input "3491"
click at [233, 36] on icon "submit" at bounding box center [233, 37] width 6 height 6
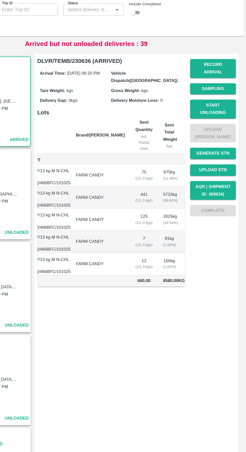
click at [223, 121] on button "Start Unloading" at bounding box center [220, 127] width 35 height 15
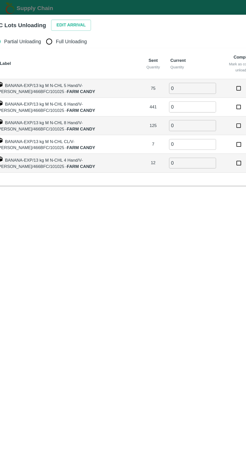
click at [46, 34] on input "Full Unloading" at bounding box center [48, 32] width 10 height 10
radio input "true"
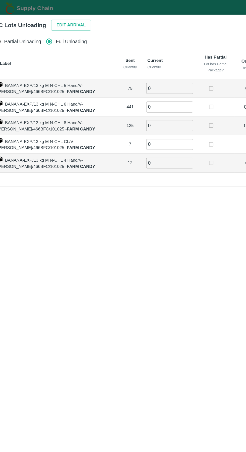
click at [137, 68] on input "0" at bounding box center [140, 68] width 36 height 8
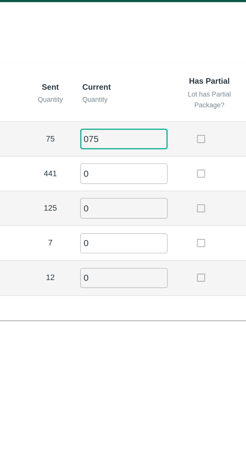
type input "075"
click at [130, 84] on input "0" at bounding box center [140, 82] width 36 height 8
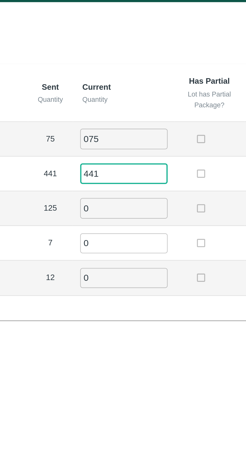
type input "441"
click at [130, 97] on input "0" at bounding box center [140, 96] width 36 height 8
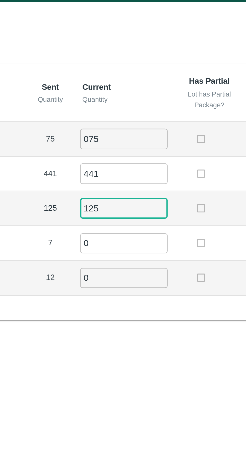
type input "125"
click at [106, 107] on td "7" at bounding box center [110, 111] width 18 height 14
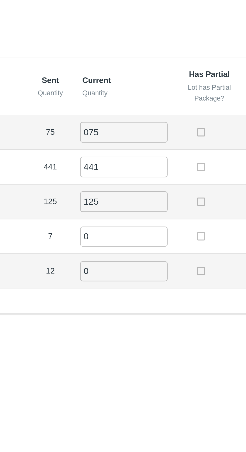
click at [131, 113] on input "0" at bounding box center [140, 111] width 36 height 8
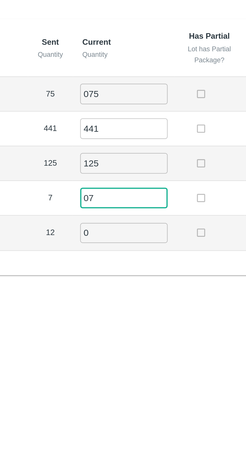
type input "07"
click at [131, 127] on input "0" at bounding box center [140, 125] width 36 height 8
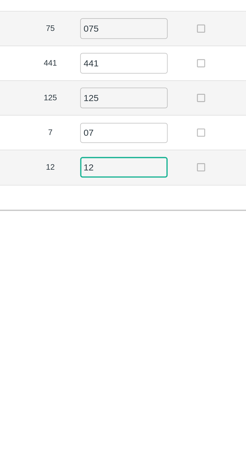
type input "12"
click at [118, 138] on div "Label Sent Quantity Current Quantity Has Partial Lot has Partial Package? Full …" at bounding box center [123, 90] width 235 height 106
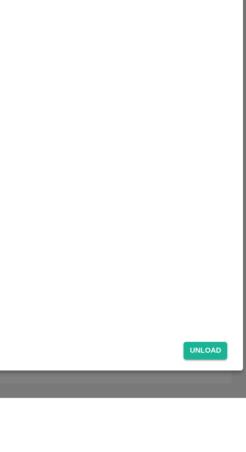
click at [231, 436] on button "Unload" at bounding box center [229, 432] width 18 height 7
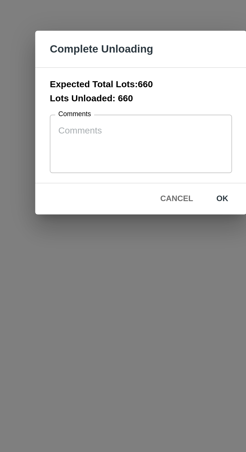
click at [157, 262] on button "ok" at bounding box center [157, 257] width 16 height 9
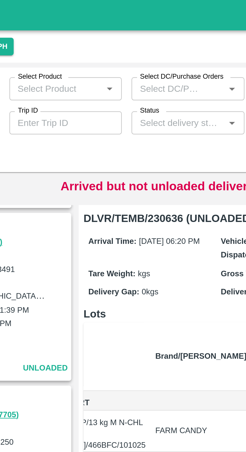
scroll to position [357, 0]
